Goal: Task Accomplishment & Management: Use online tool/utility

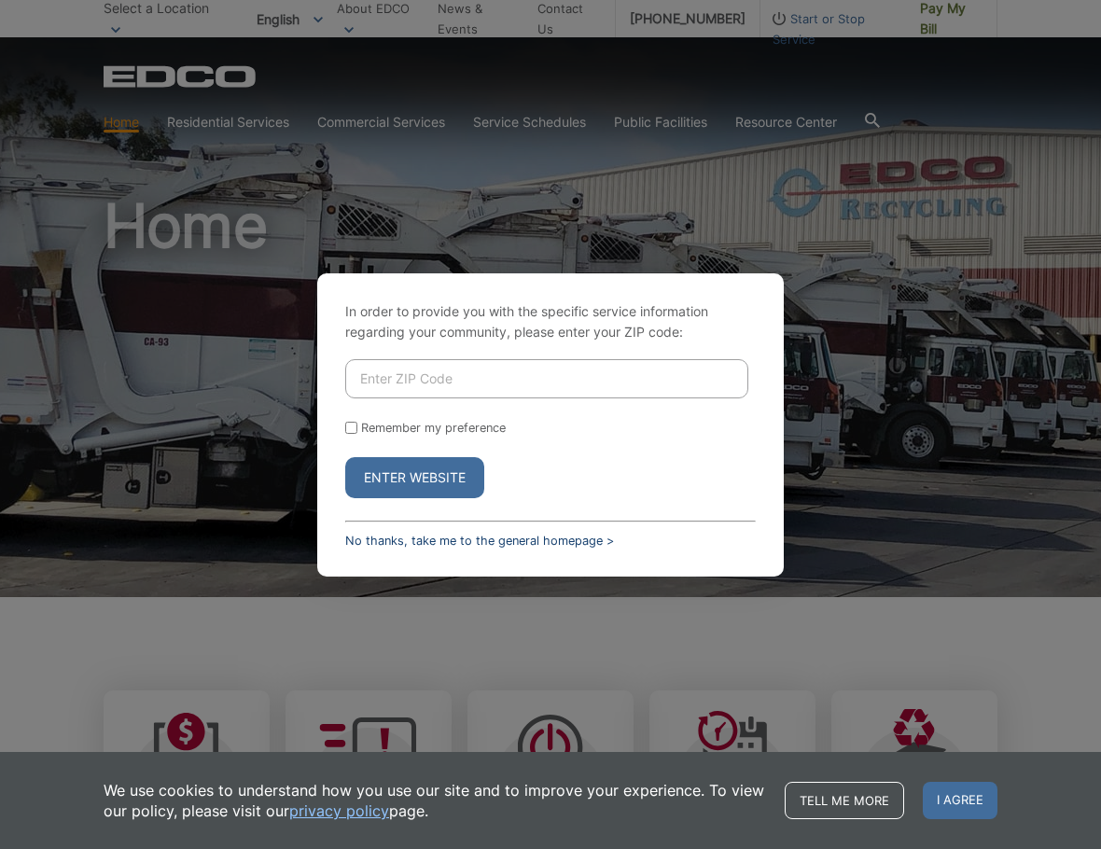
click at [390, 542] on link "No thanks, take me to the general homepage >" at bounding box center [479, 541] width 269 height 14
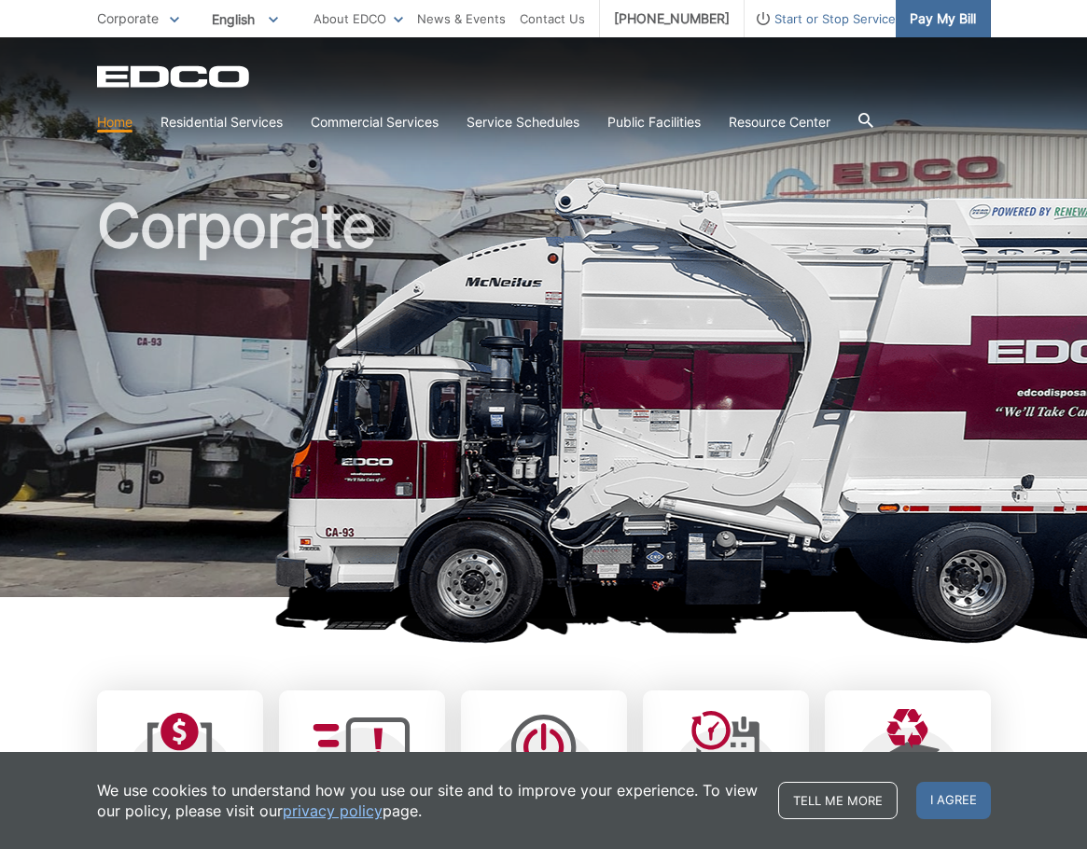
click at [938, 21] on span "Pay My Bill" at bounding box center [943, 18] width 66 height 21
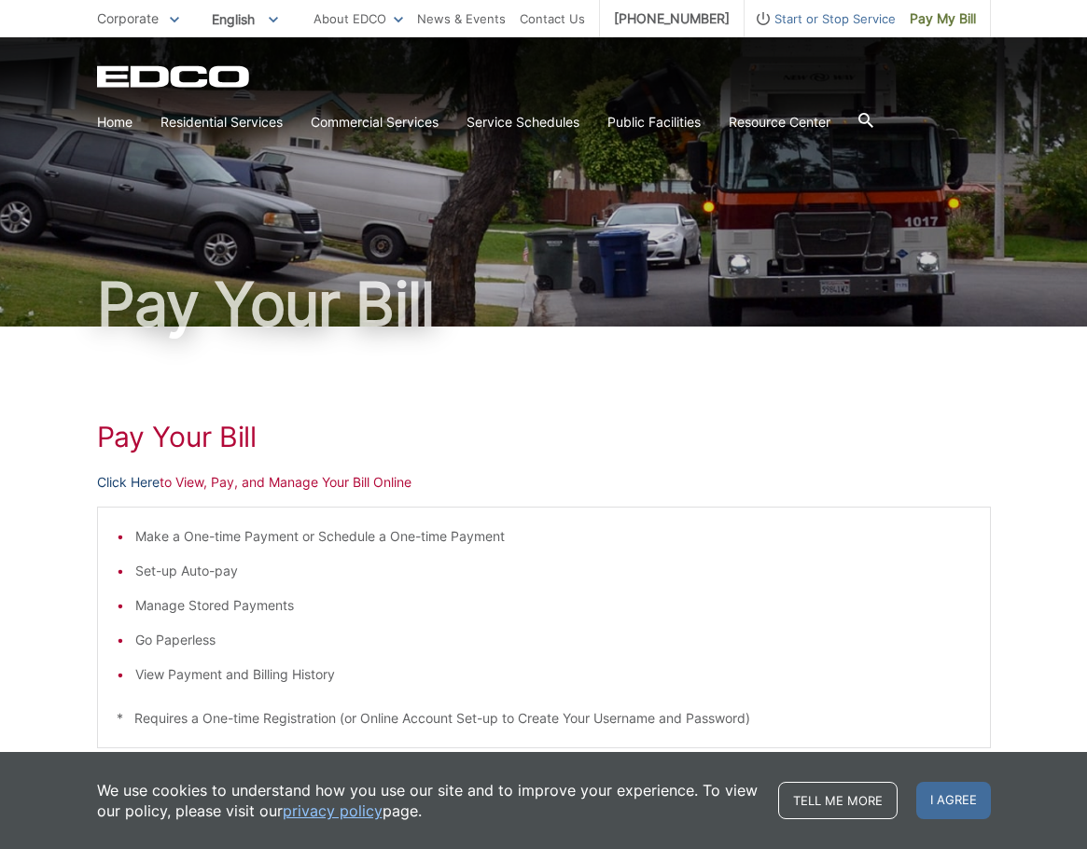
click at [107, 485] on link "Click Here" at bounding box center [128, 482] width 63 height 21
